Goal: Information Seeking & Learning: Check status

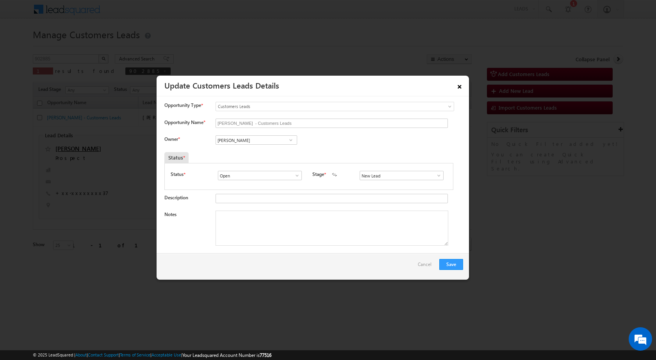
click at [456, 87] on link "×" at bounding box center [459, 85] width 13 height 14
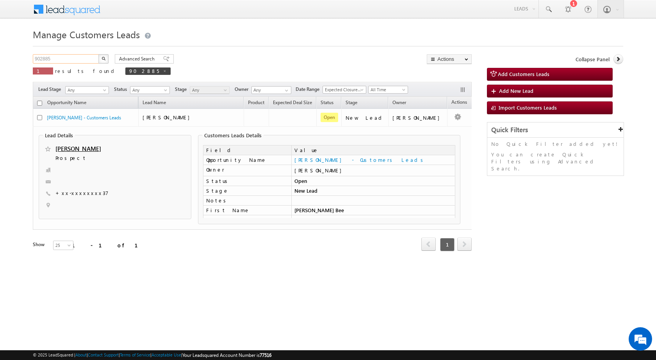
click at [59, 56] on input "902885" at bounding box center [66, 58] width 67 height 9
type input "902885"
click at [98, 54] on button "button" at bounding box center [103, 58] width 10 height 9
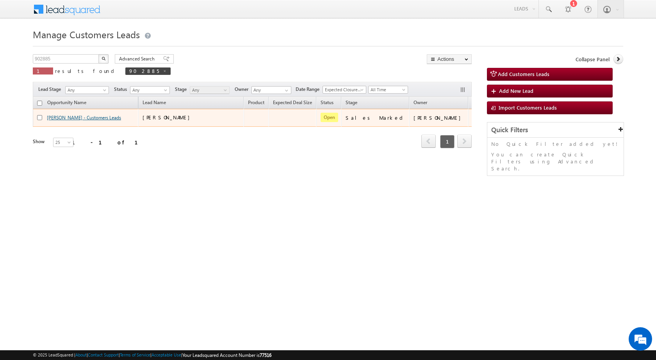
click at [104, 119] on link "[PERSON_NAME] - Customers Leads" at bounding box center [84, 118] width 74 height 6
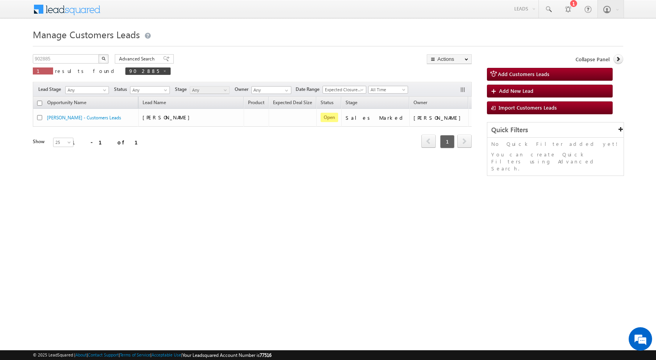
click at [397, 235] on html "Menu [PERSON_NAME] sitar a5@ks erve." at bounding box center [328, 120] width 656 height 241
drag, startPoint x: 237, startPoint y: 233, endPoint x: 227, endPoint y: 221, distance: 15.3
click at [237, 232] on html "Menu [PERSON_NAME] sitar a5@ks erve." at bounding box center [328, 120] width 656 height 241
